Goal: Task Accomplishment & Management: Manage account settings

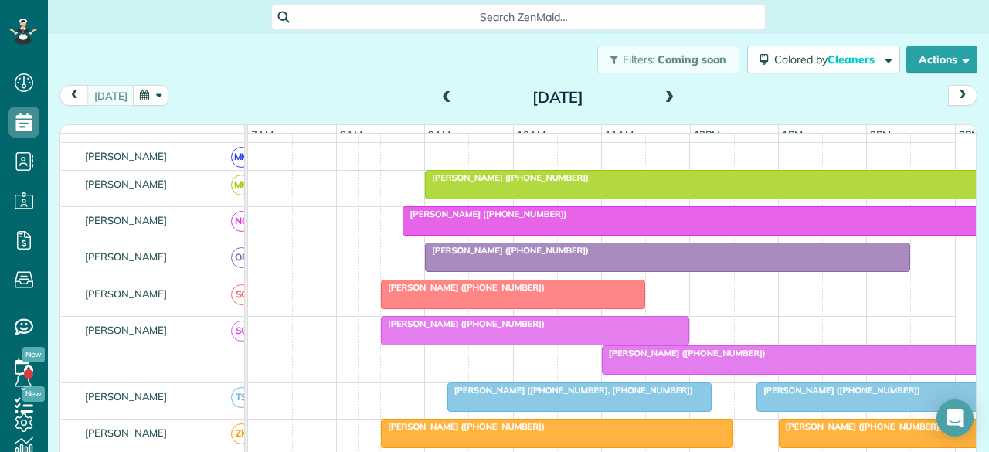
scroll to position [850, 0]
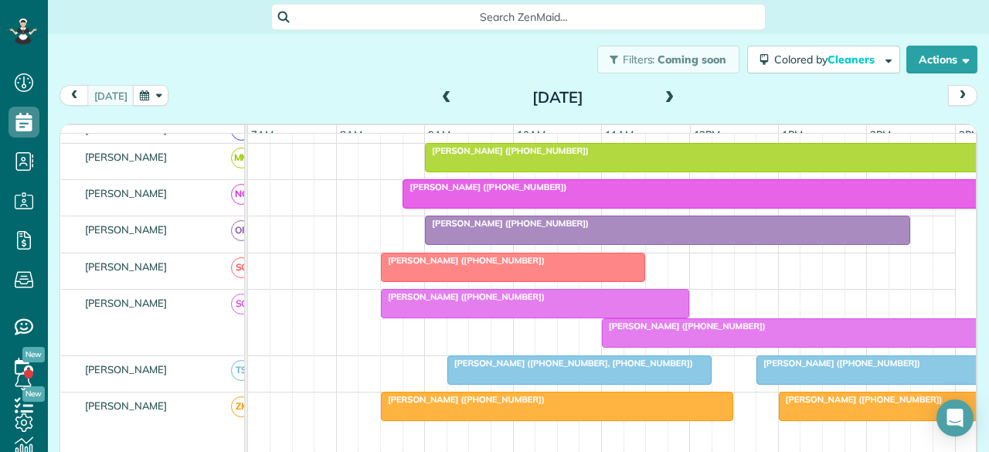
click at [780, 372] on div at bounding box center [933, 370] width 352 height 28
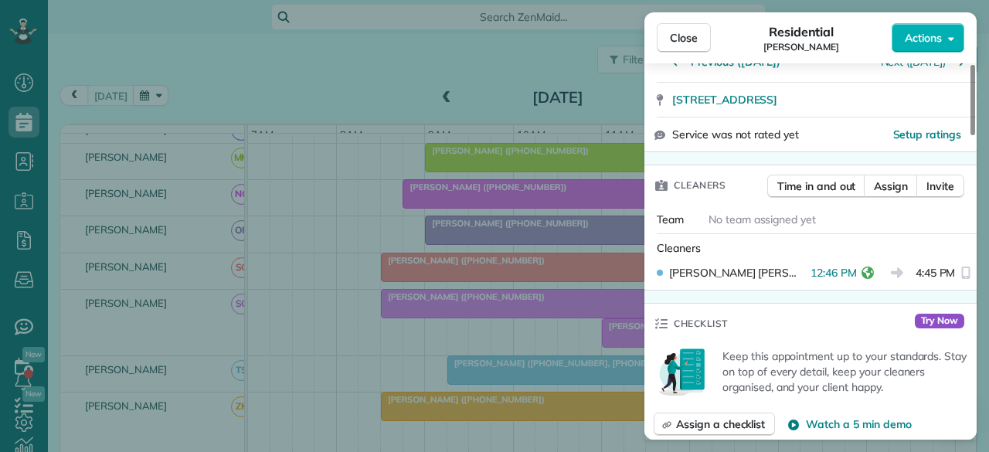
scroll to position [309, 0]
drag, startPoint x: 678, startPoint y: 36, endPoint x: 674, endPoint y: 86, distance: 49.7
click at [678, 36] on span "Close" at bounding box center [684, 37] width 28 height 15
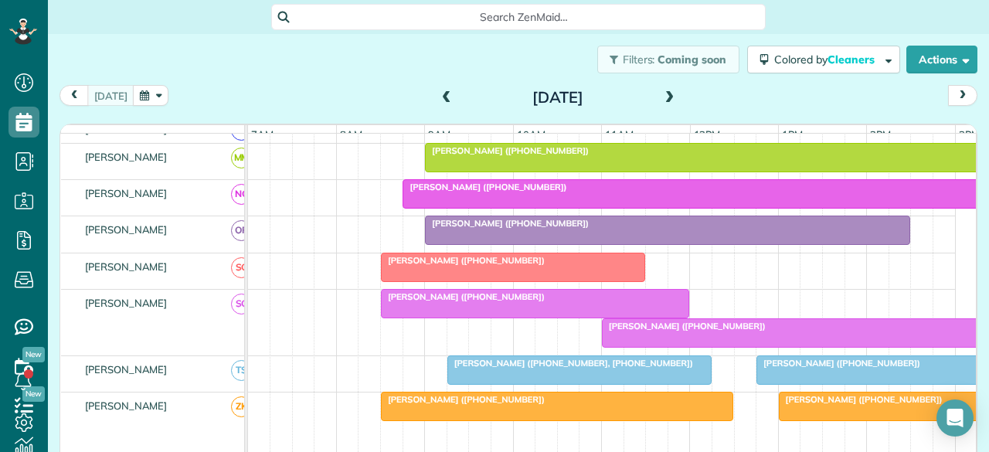
click at [655, 335] on div at bounding box center [823, 333] width 440 height 28
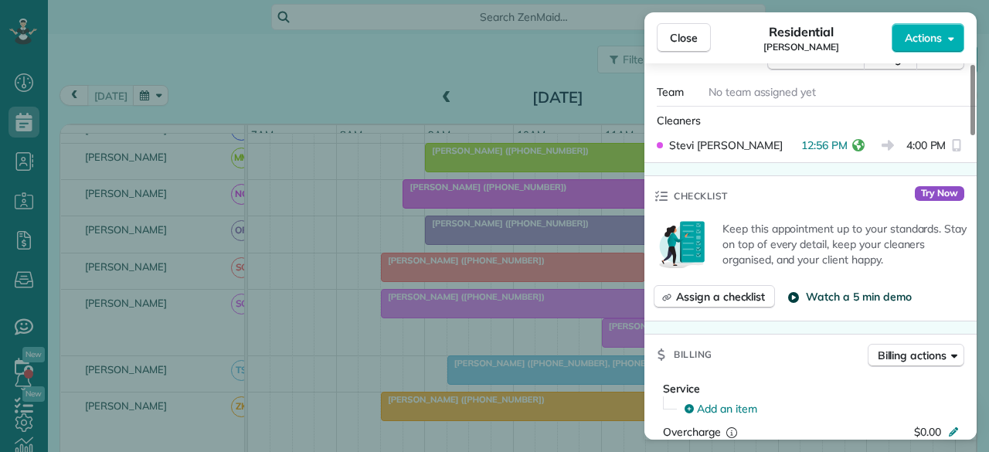
scroll to position [464, 0]
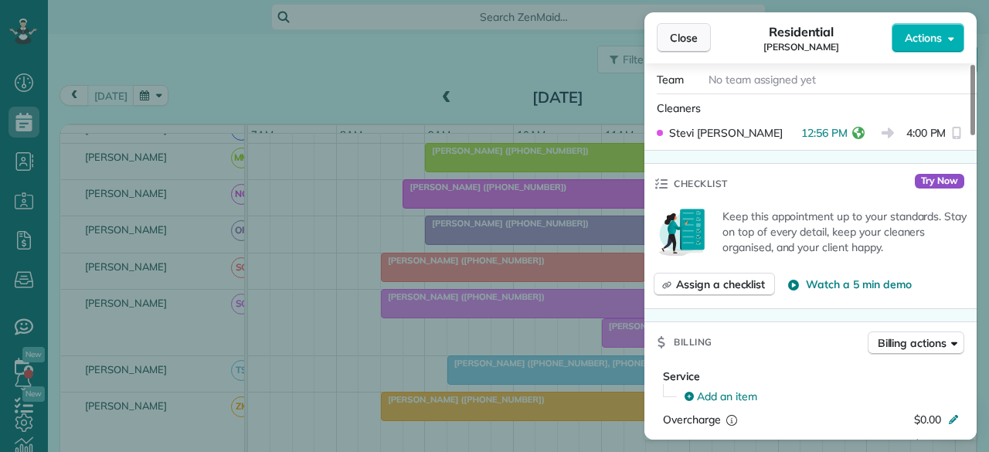
click at [674, 35] on span "Close" at bounding box center [684, 37] width 28 height 15
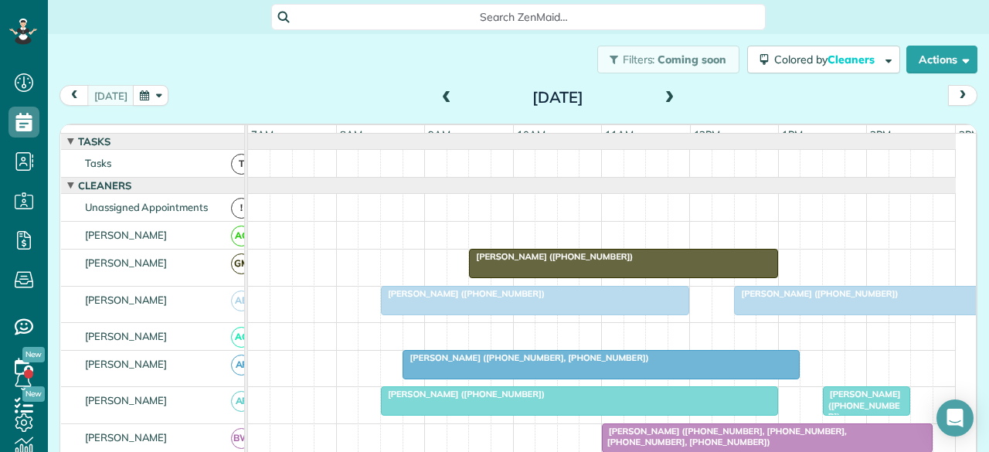
click at [753, 314] on div at bounding box center [888, 301] width 307 height 28
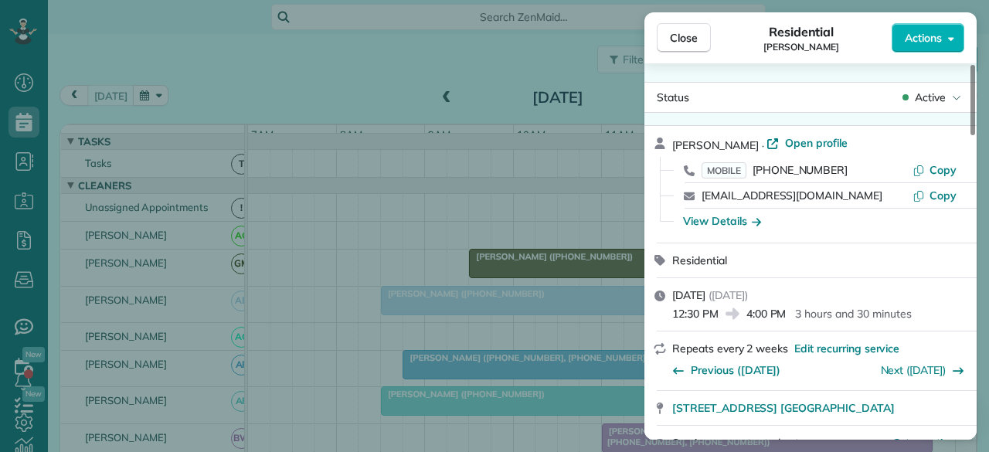
scroll to position [309, 0]
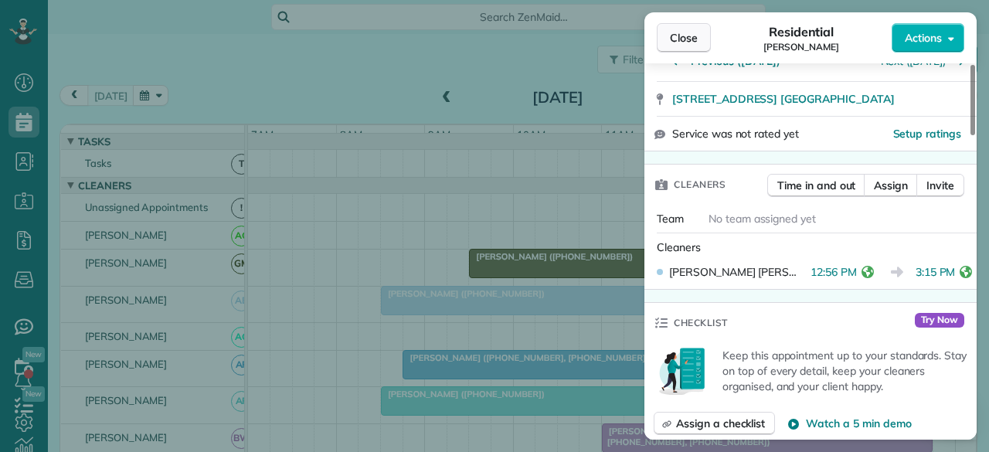
click at [683, 37] on span "Close" at bounding box center [684, 37] width 28 height 15
